Goal: Transaction & Acquisition: Purchase product/service

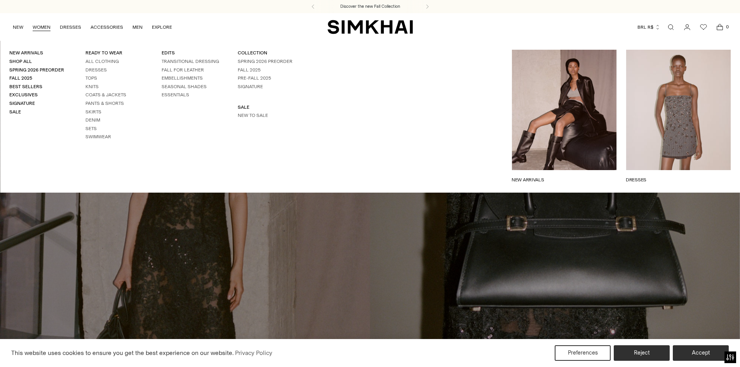
click at [47, 30] on link "WOMEN" at bounding box center [42, 27] width 18 height 17
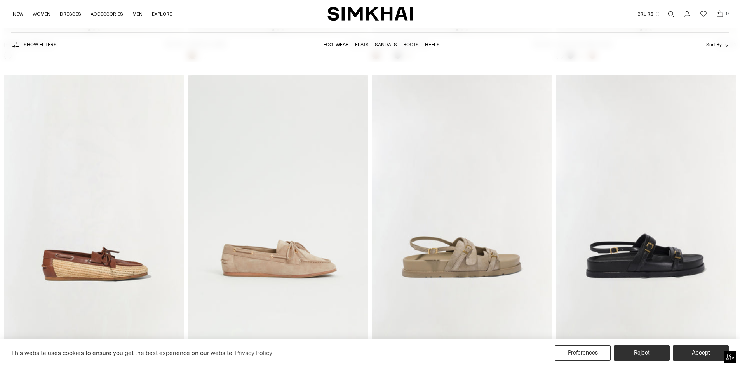
scroll to position [2953, 0]
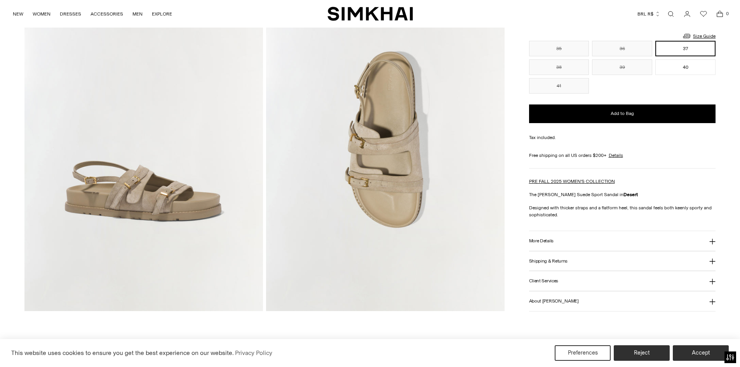
scroll to position [466, 0]
